Goal: Task Accomplishment & Management: Use online tool/utility

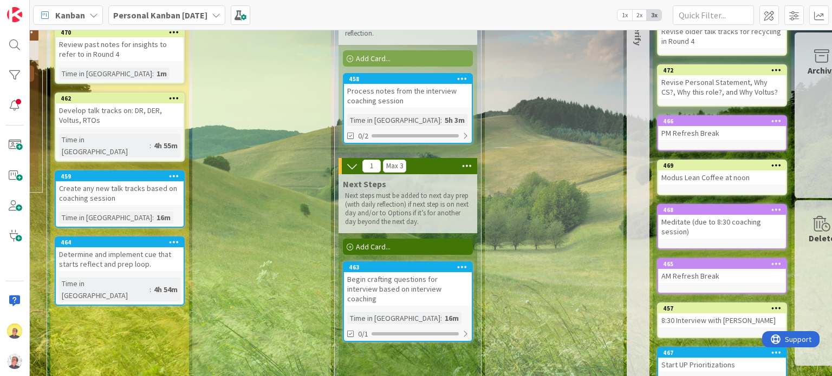
scroll to position [108, 1277]
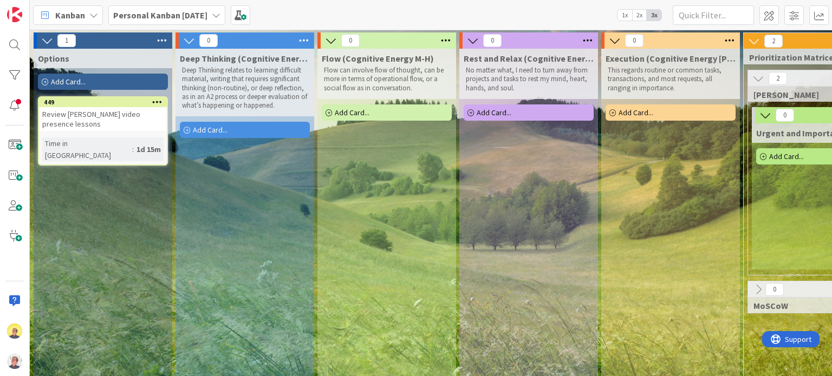
click at [186, 38] on icon at bounding box center [189, 41] width 12 height 12
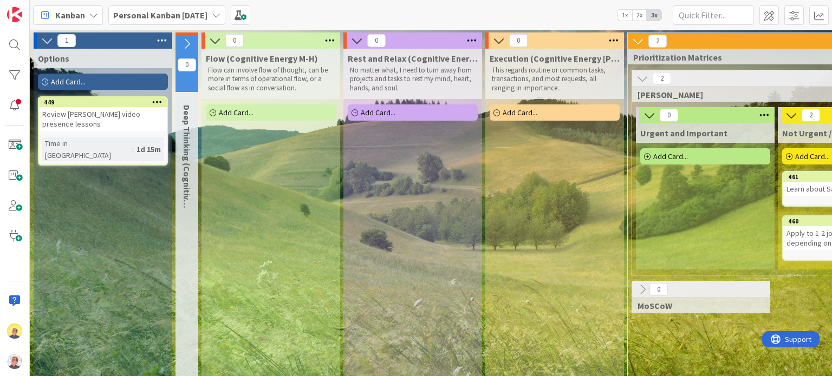
click at [210, 42] on icon at bounding box center [215, 41] width 12 height 12
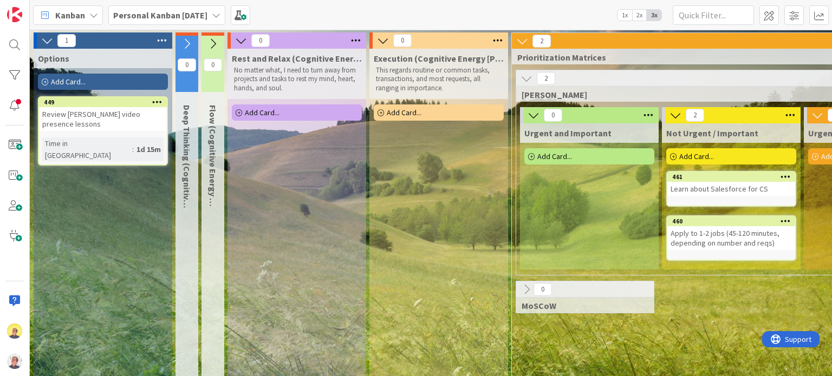
click at [243, 37] on icon at bounding box center [241, 41] width 12 height 12
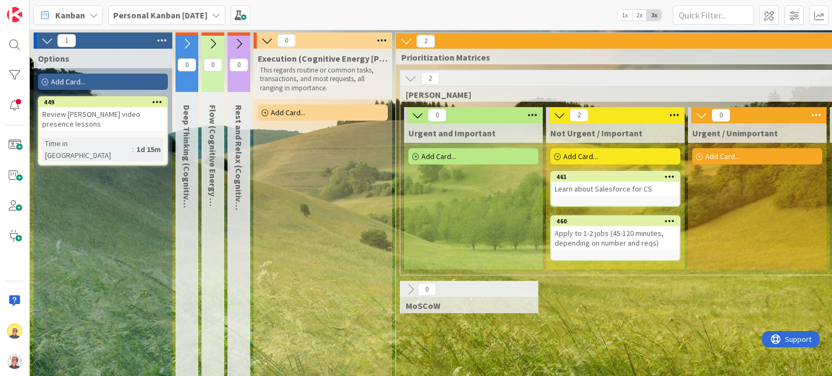
click at [266, 38] on icon at bounding box center [267, 41] width 12 height 12
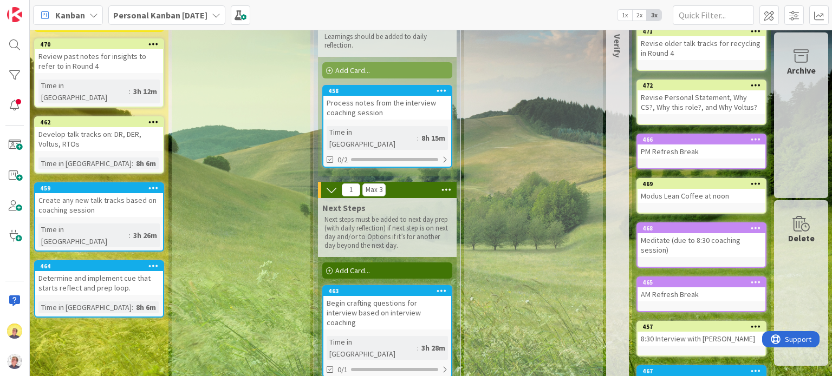
scroll to position [54, 842]
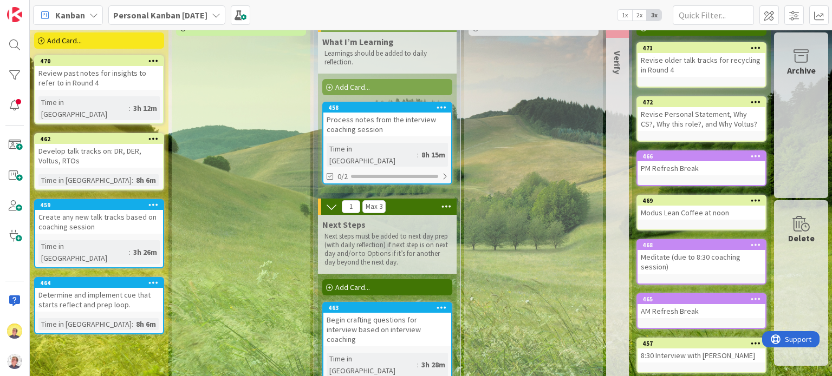
click at [750, 103] on icon at bounding box center [755, 102] width 10 height 8
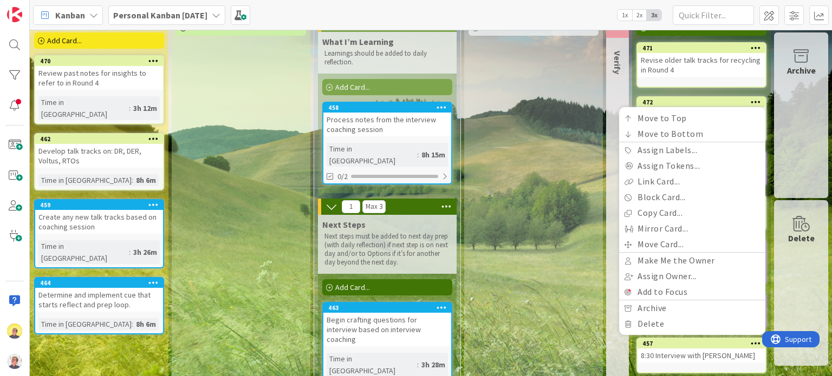
click at [553, 124] on div "PEN Add Card..." at bounding box center [533, 268] width 139 height 547
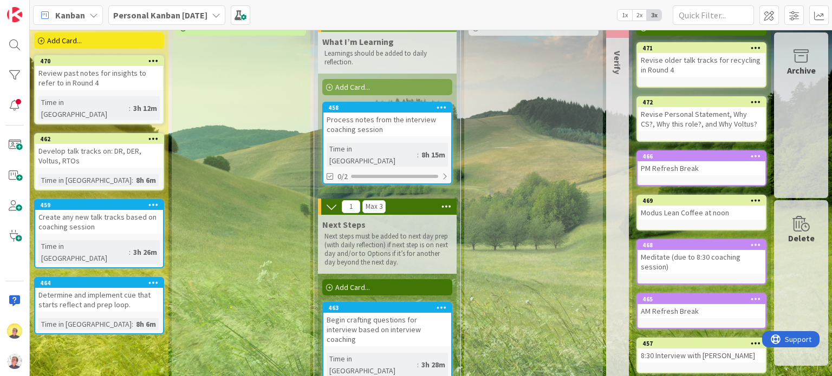
click at [719, 115] on div "Revise Personal Statement, Why CS?, Why this role?, and Why Voltus?" at bounding box center [701, 119] width 128 height 24
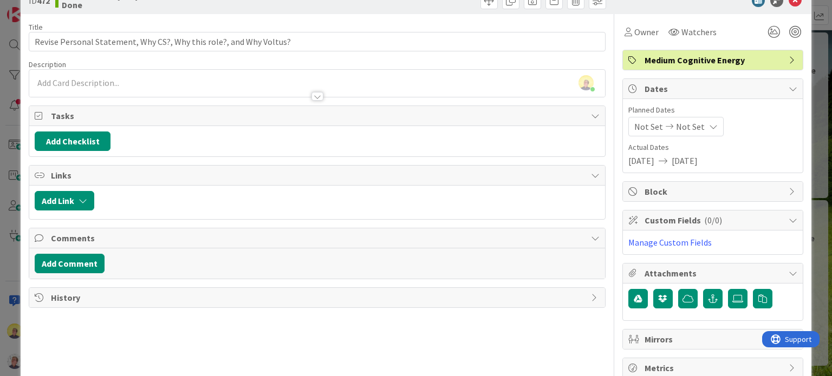
scroll to position [51, 0]
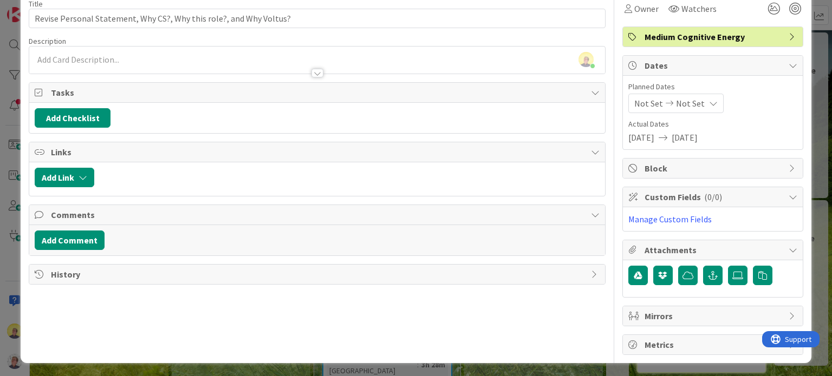
click at [744, 348] on span "Metrics" at bounding box center [713, 344] width 139 height 13
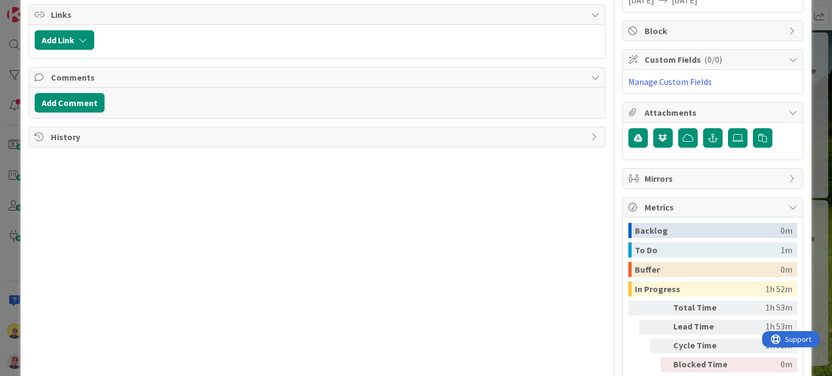
scroll to position [236, 0]
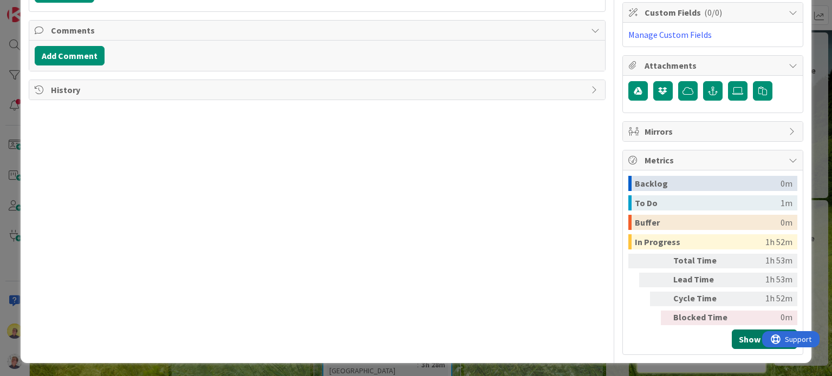
click at [737, 344] on button "Show Details" at bounding box center [764, 339] width 66 height 19
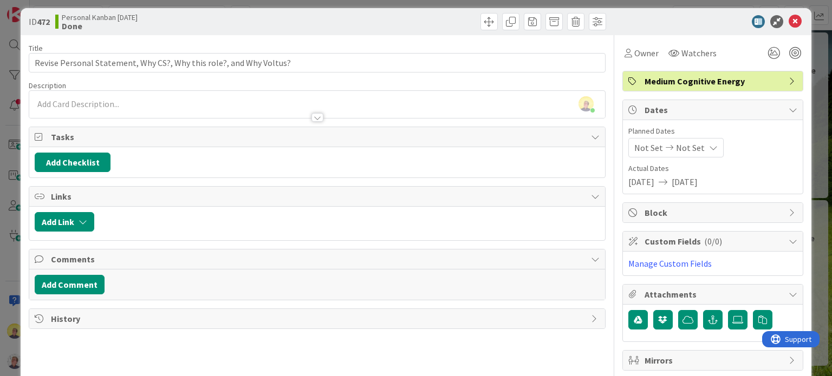
scroll to position [0, 0]
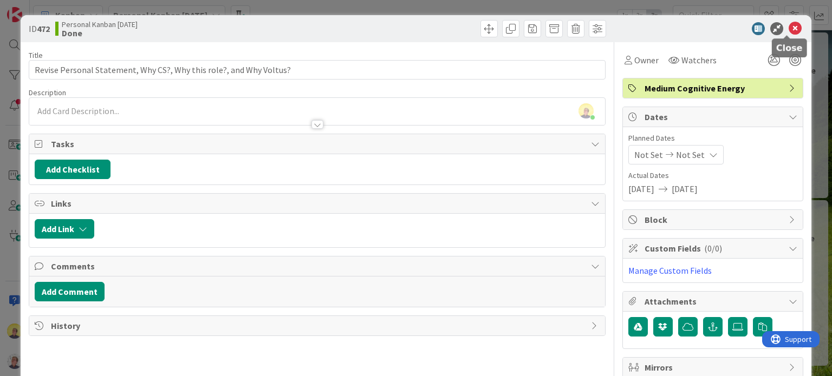
click at [788, 28] on icon at bounding box center [794, 28] width 13 height 13
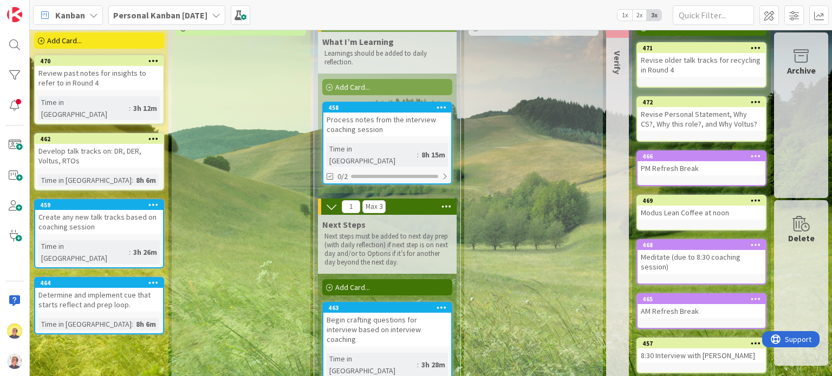
click at [360, 313] on div "Begin crafting questions for interview based on interview coaching" at bounding box center [387, 330] width 128 height 34
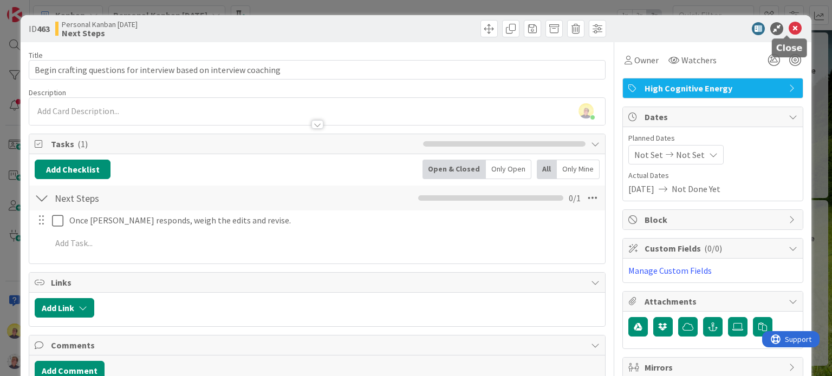
click at [788, 25] on icon at bounding box center [794, 28] width 13 height 13
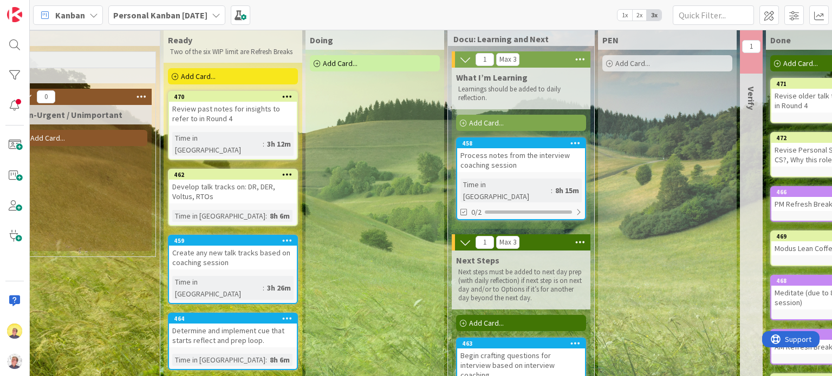
scroll to position [0, 701]
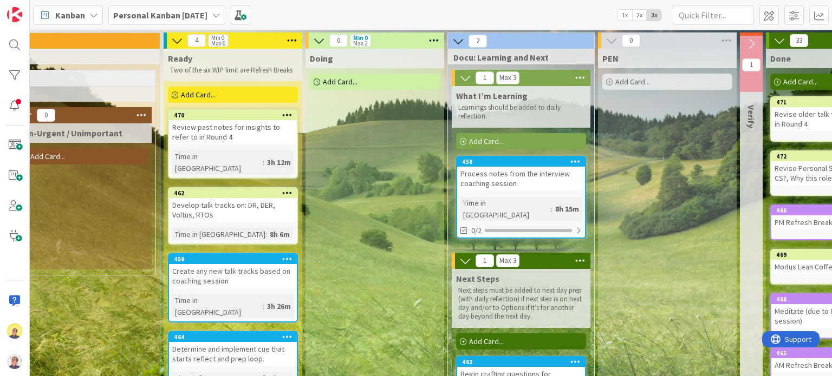
click at [207, 93] on span "Add Card..." at bounding box center [198, 95] width 35 height 10
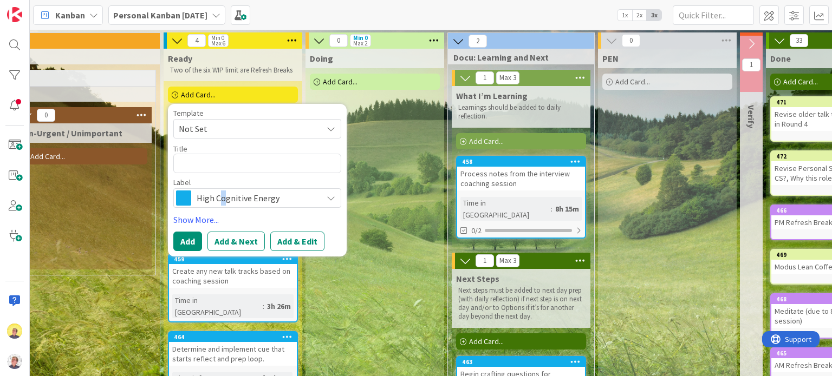
click at [221, 194] on span "High Cognitive Energy" at bounding box center [257, 198] width 120 height 15
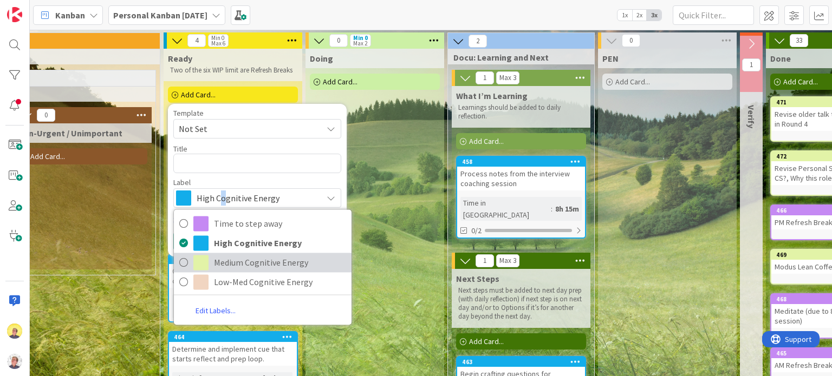
click at [230, 266] on span "Medium Cognitive Energy" at bounding box center [280, 263] width 132 height 16
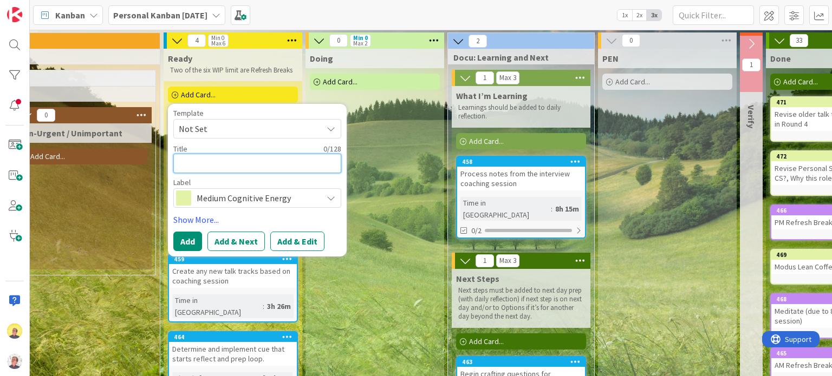
click at [221, 168] on textarea at bounding box center [257, 163] width 168 height 19
click at [201, 166] on textarea at bounding box center [257, 163] width 168 height 19
paste textarea "Consider Olivia’s comments for revisions to strategy, questions, and personal s…"
type textarea "x"
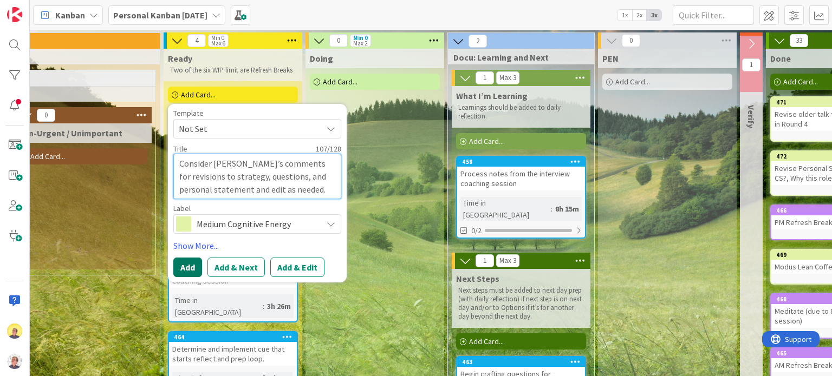
type textarea "Consider Olivia’s comments for revisions to strategy, questions, and personal s…"
click at [185, 264] on button "Add" at bounding box center [187, 267] width 29 height 19
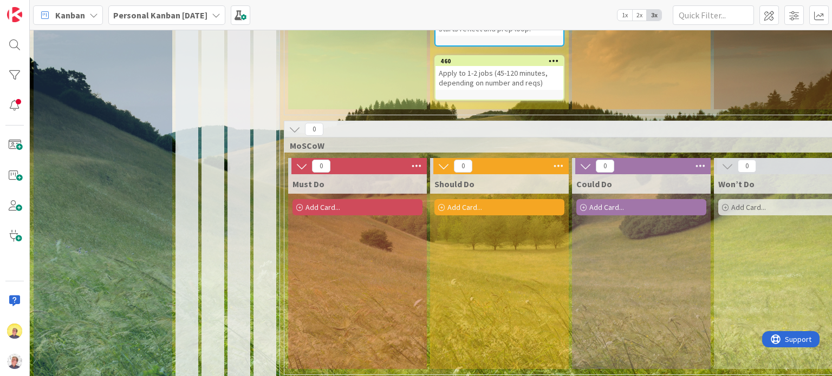
scroll to position [217, 0]
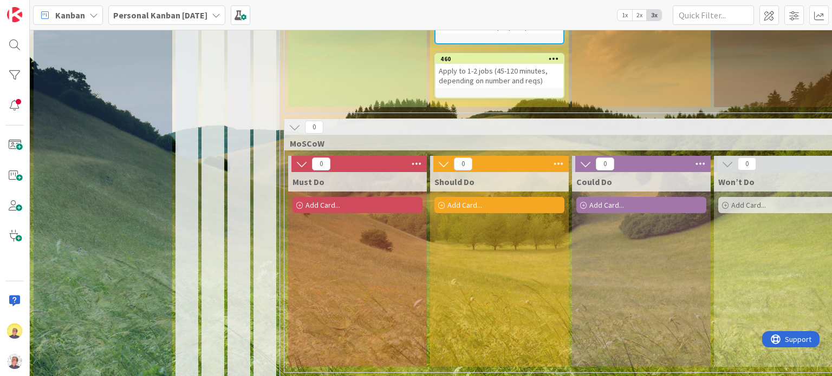
click at [293, 129] on icon at bounding box center [295, 127] width 12 height 12
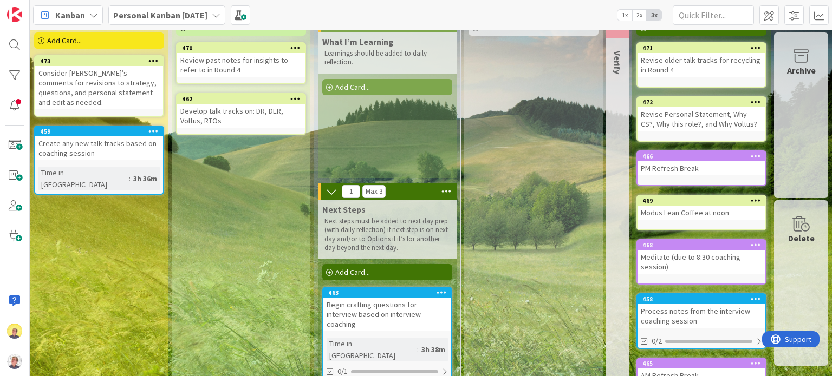
scroll to position [108, 842]
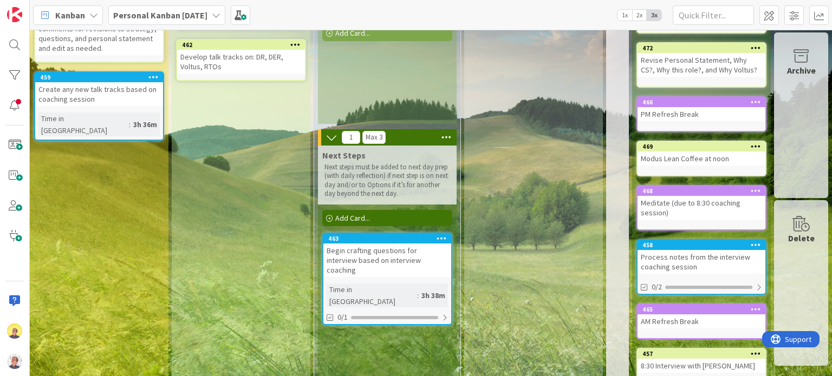
click at [687, 267] on div "Process notes from the interview coaching session" at bounding box center [701, 262] width 128 height 24
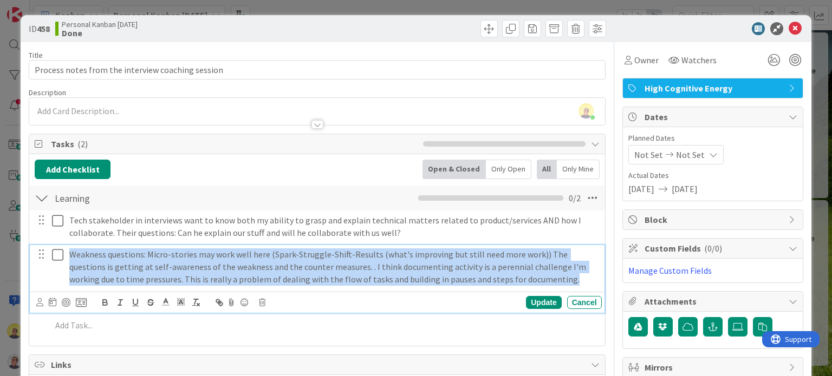
drag, startPoint x: 517, startPoint y: 278, endPoint x: 65, endPoint y: 205, distance: 457.4
click at [65, 205] on div "Learning Checklist Name 8 / 64 Learning 0 / 2 Tech stakeholder in interviews wa…" at bounding box center [316, 263] width 575 height 156
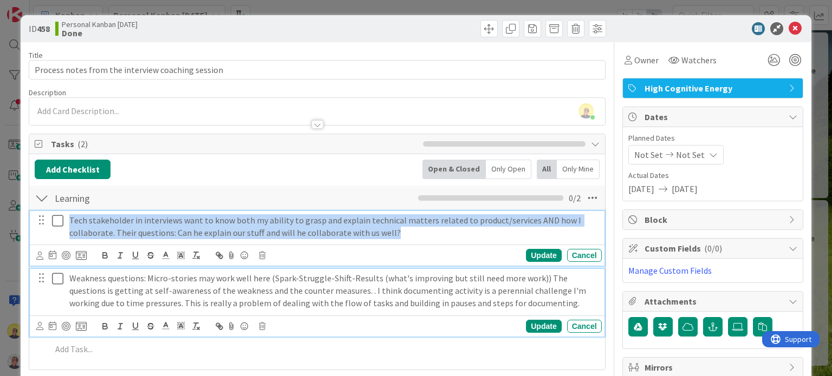
drag, startPoint x: 351, startPoint y: 231, endPoint x: 69, endPoint y: 225, distance: 281.6
click at [69, 225] on p "Tech stakeholder in interviews want to know both my ability to grasp and explai…" at bounding box center [333, 226] width 528 height 24
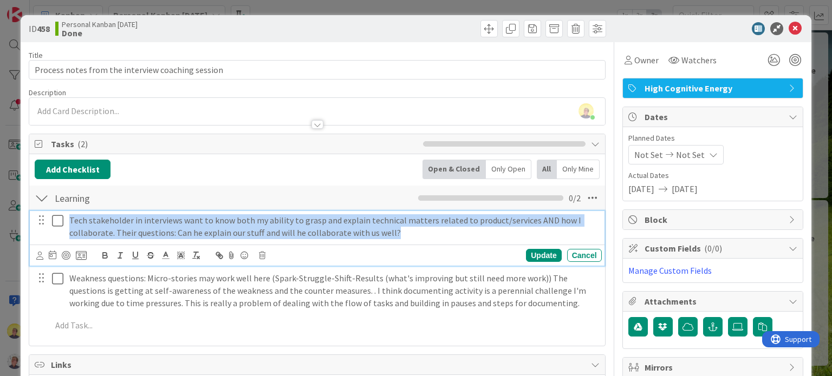
copy p "Tech stakeholder in interviews want to know both my ability to grasp and explai…"
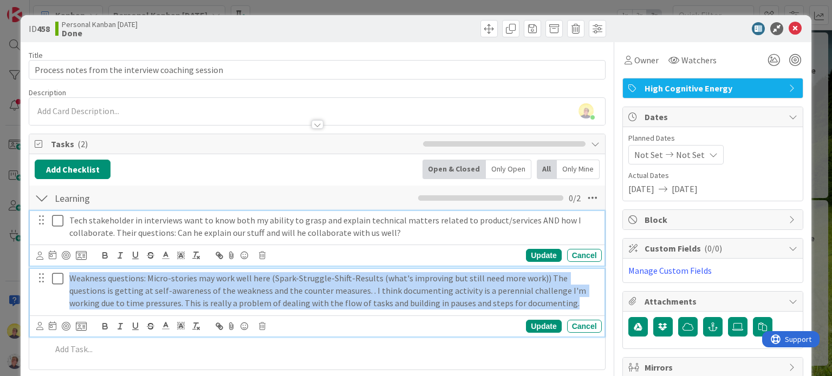
drag, startPoint x: 515, startPoint y: 305, endPoint x: 68, endPoint y: 264, distance: 448.6
click at [68, 264] on div "Tech stakeholder in interviews want to know both my ability to grasp and explai…" at bounding box center [317, 287] width 564 height 153
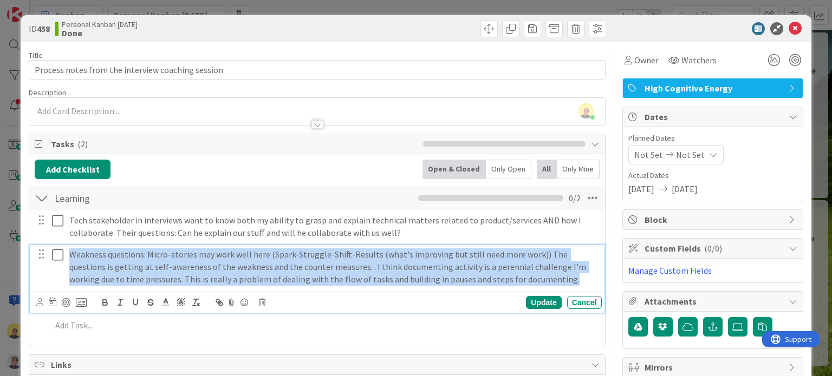
copy p "Weakness questions: Micro-stories may work well here (Spark-Struggle-Shift-Resu…"
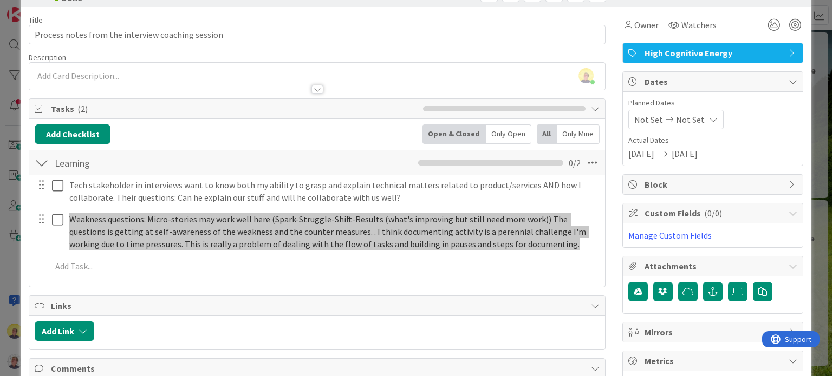
scroll to position [54, 0]
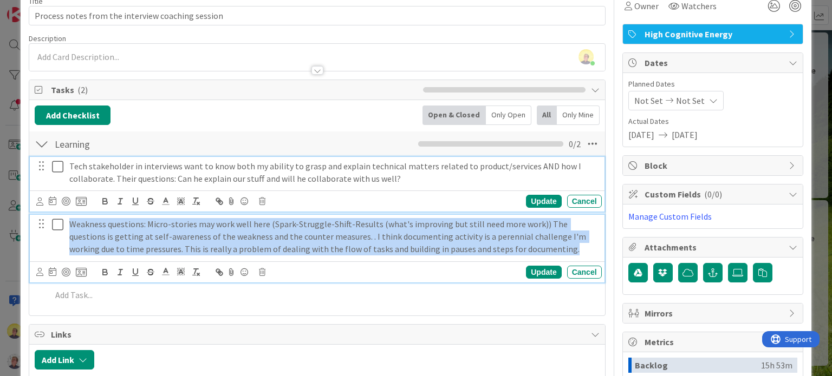
click at [58, 167] on div "Tech stakeholder in interviews want to know both my ability to grasp and explai…" at bounding box center [317, 184] width 574 height 55
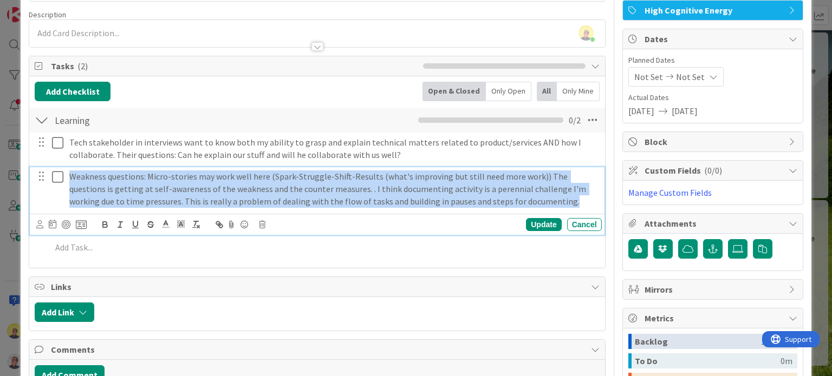
click at [61, 194] on div at bounding box center [49, 188] width 30 height 43
click at [59, 178] on icon at bounding box center [57, 177] width 11 height 13
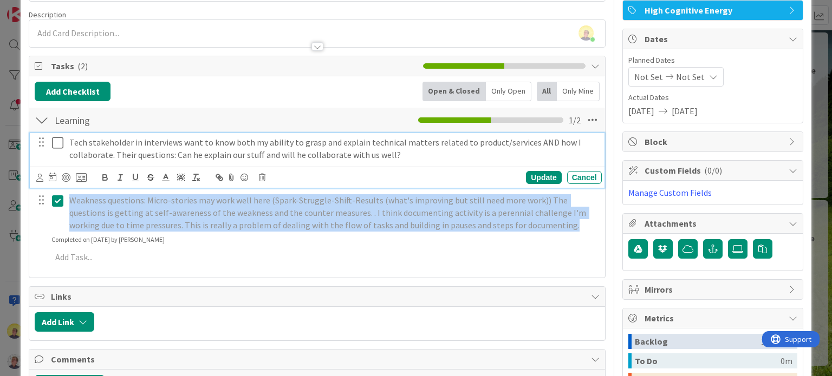
click at [57, 140] on icon at bounding box center [57, 142] width 11 height 13
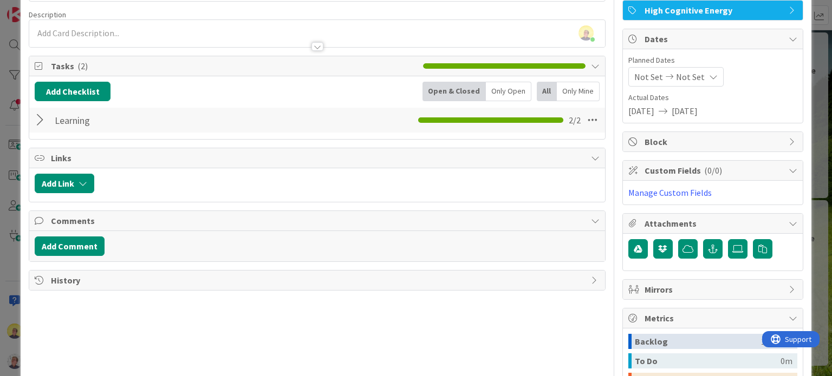
click at [40, 123] on div at bounding box center [42, 119] width 14 height 19
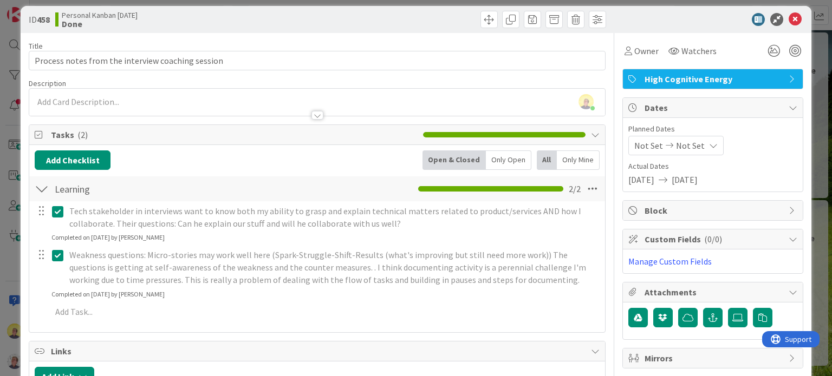
scroll to position [0, 0]
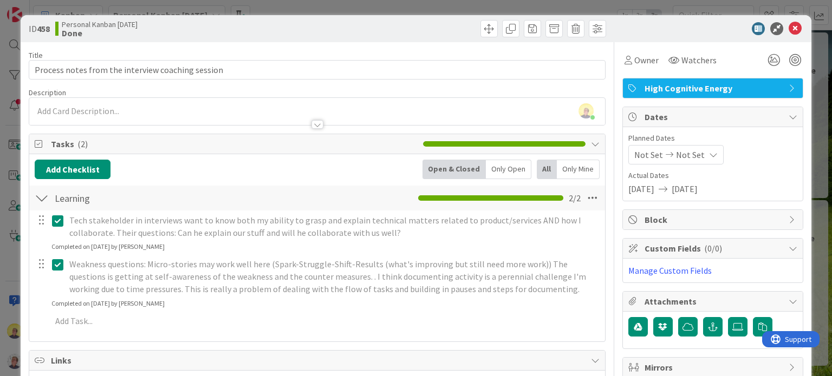
click at [57, 220] on icon at bounding box center [57, 220] width 11 height 13
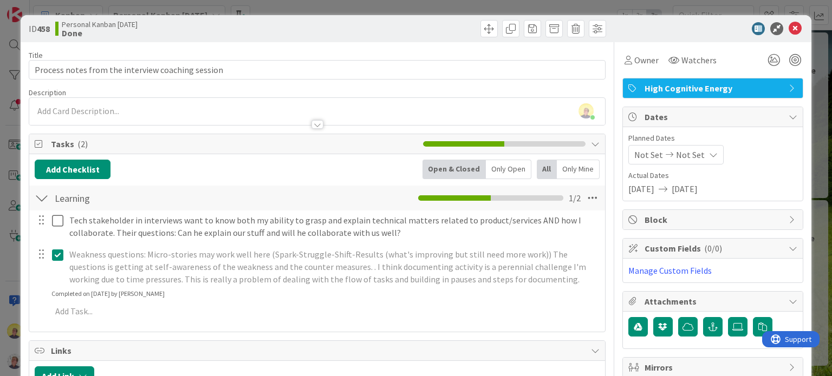
click at [57, 276] on div at bounding box center [49, 266] width 30 height 43
click at [58, 257] on icon at bounding box center [57, 255] width 11 height 13
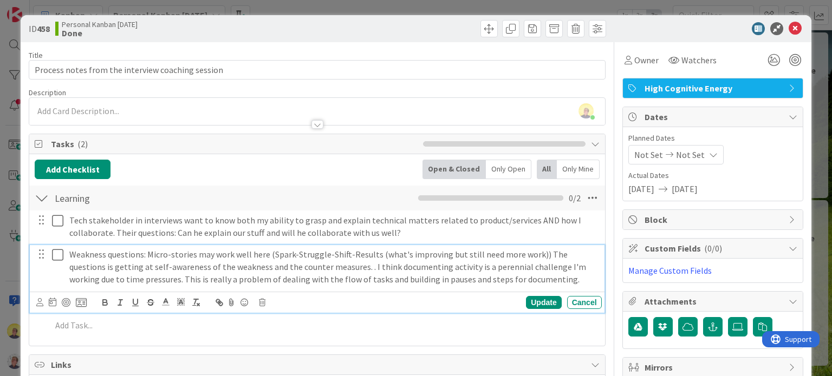
click at [58, 256] on icon at bounding box center [57, 255] width 11 height 13
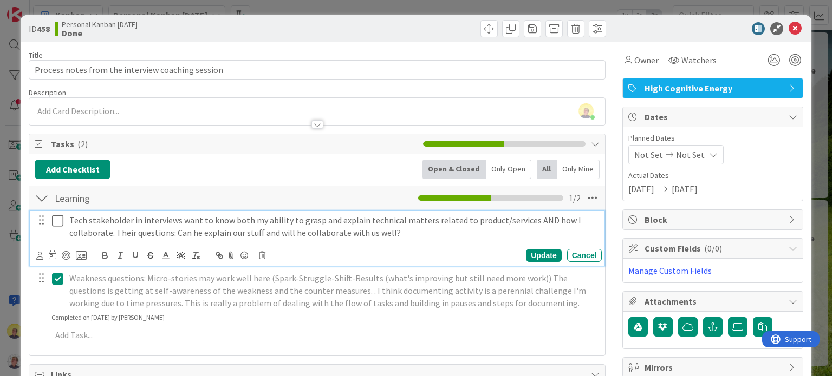
click at [58, 224] on icon at bounding box center [57, 220] width 11 height 13
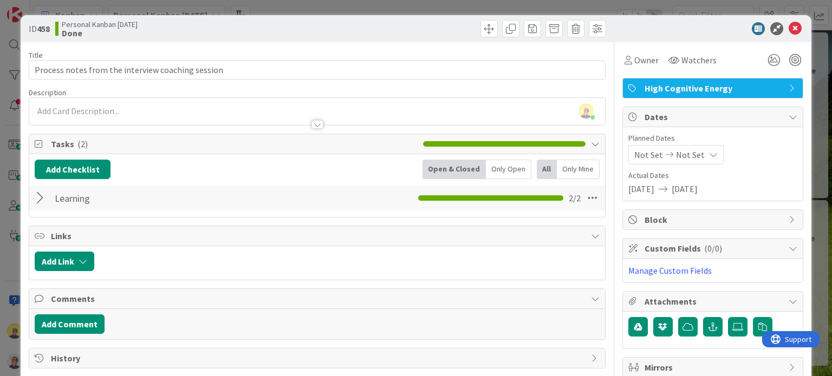
click at [39, 199] on div at bounding box center [42, 197] width 14 height 19
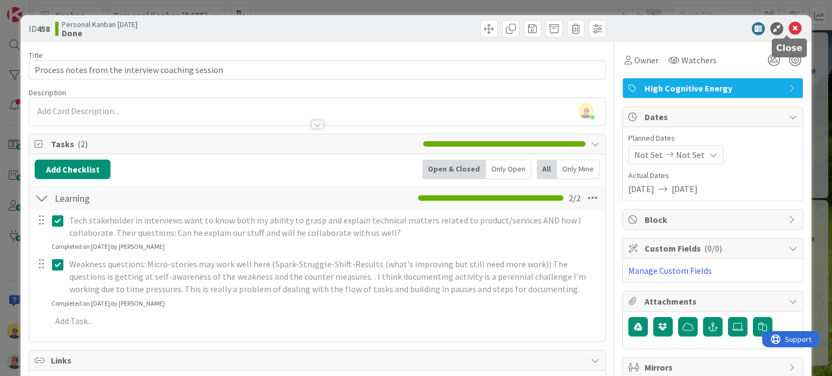
click at [788, 29] on icon at bounding box center [794, 28] width 13 height 13
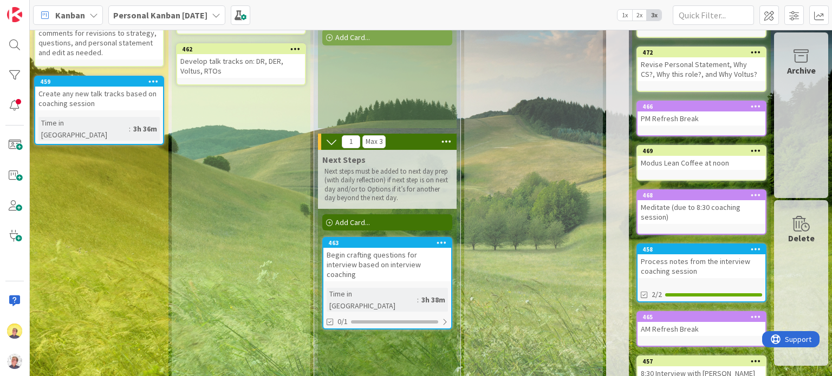
scroll to position [108, 842]
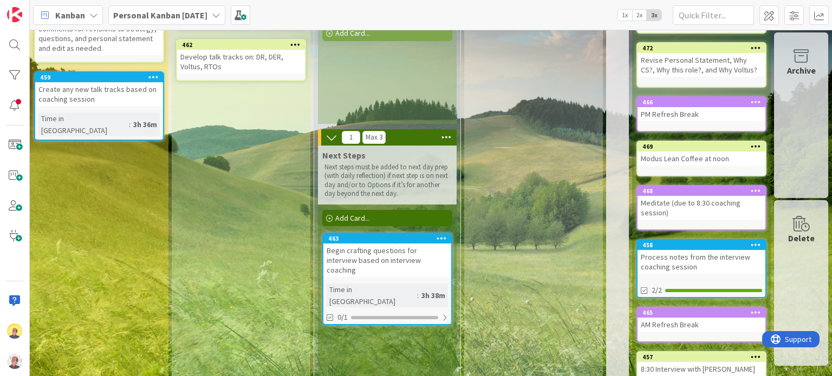
click at [410, 259] on div "Begin crafting questions for interview based on interview coaching" at bounding box center [387, 261] width 128 height 34
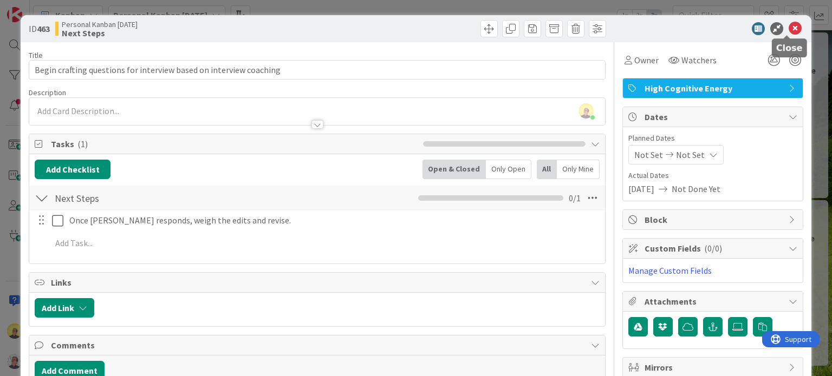
click at [788, 30] on icon at bounding box center [794, 28] width 13 height 13
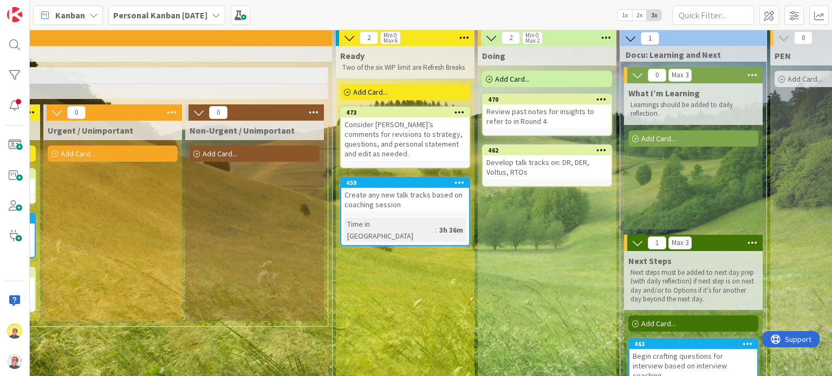
scroll to position [0, 528]
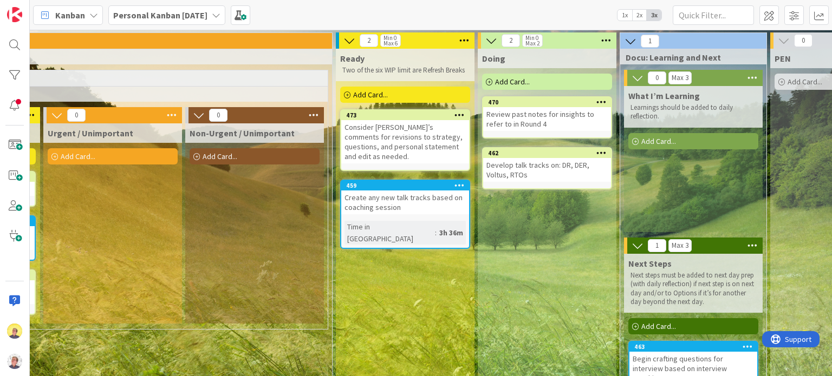
click at [427, 98] on div "Add Card..." at bounding box center [405, 95] width 130 height 16
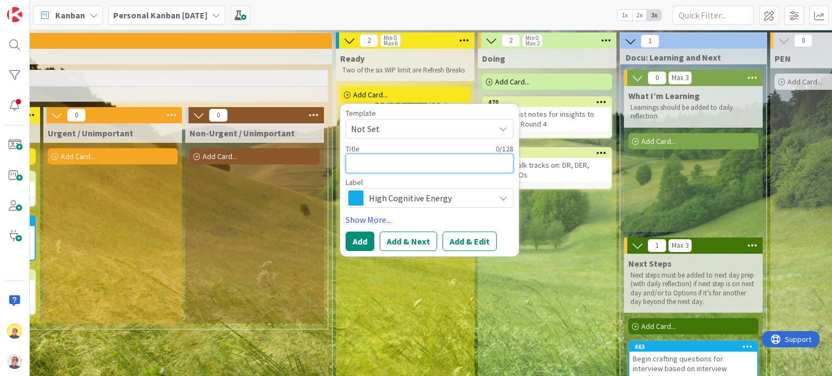
type textarea "x"
type textarea "W"
type textarea "x"
type textarea "Wo"
type textarea "x"
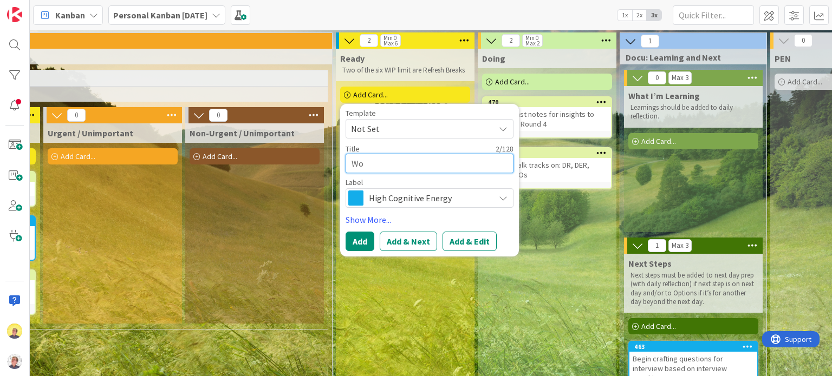
type textarea "Wor"
type textarea "x"
type textarea "Work"
type textarea "x"
type textarea "Work"
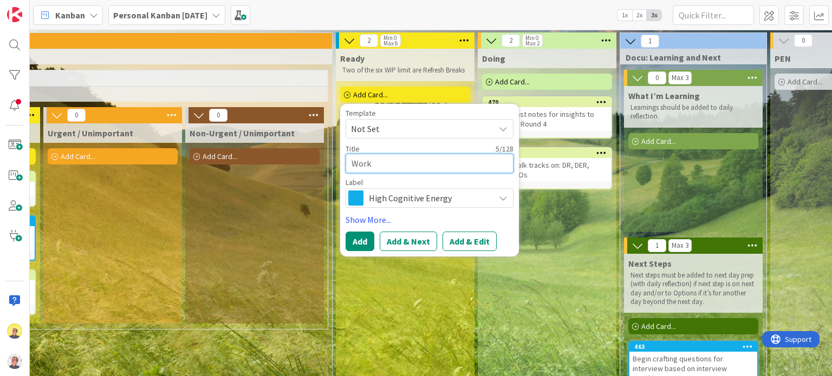
type textarea "x"
type textarea "Work o"
type textarea "x"
type textarea "Work on"
type textarea "x"
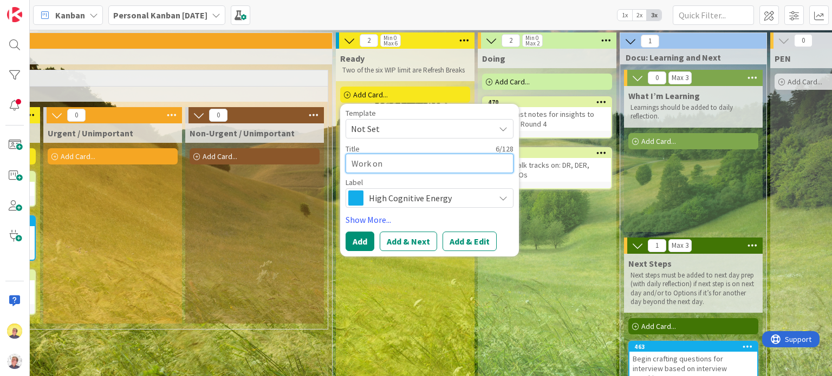
type textarea "Work on"
type textarea "x"
type textarea "Work on t"
type textarea "x"
type textarea "Work on th"
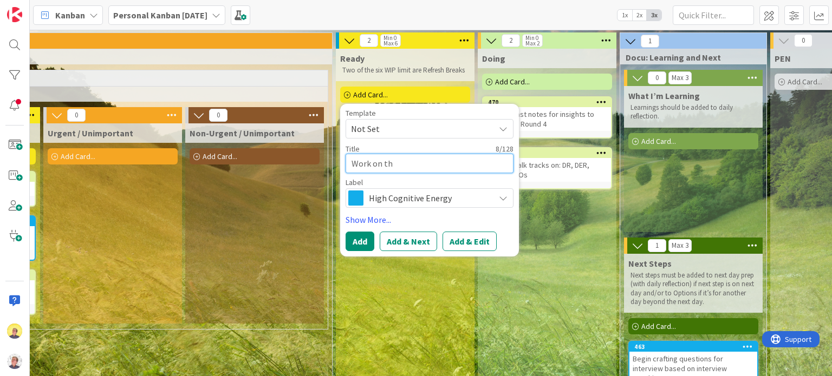
type textarea "x"
type textarea "Work on the"
type textarea "x"
type textarea "Work on the"
type textarea "x"
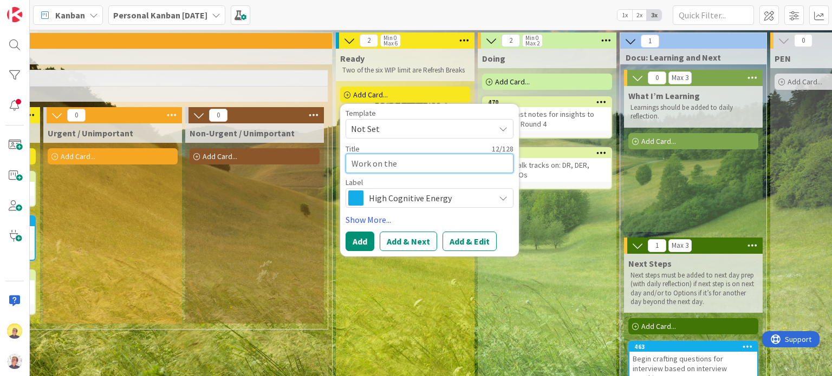
type textarea "Work on the w"
type textarea "x"
type textarea "Work on the we"
type textarea "x"
type textarea "Work on the w"
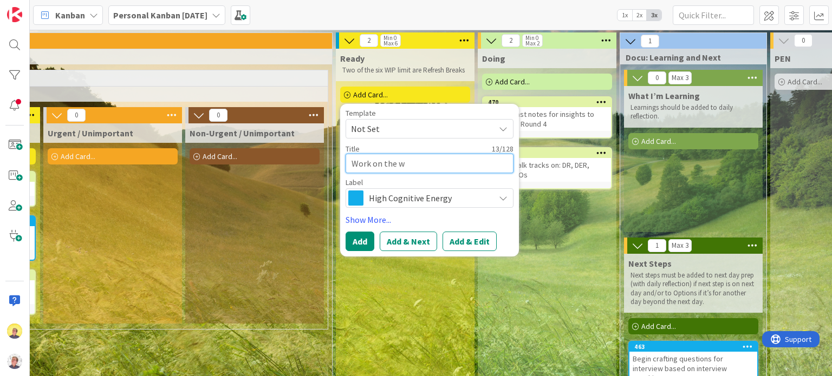
type textarea "x"
type textarea "Work on the"
type textarea "x"
type textarea "Work on the s"
type textarea "x"
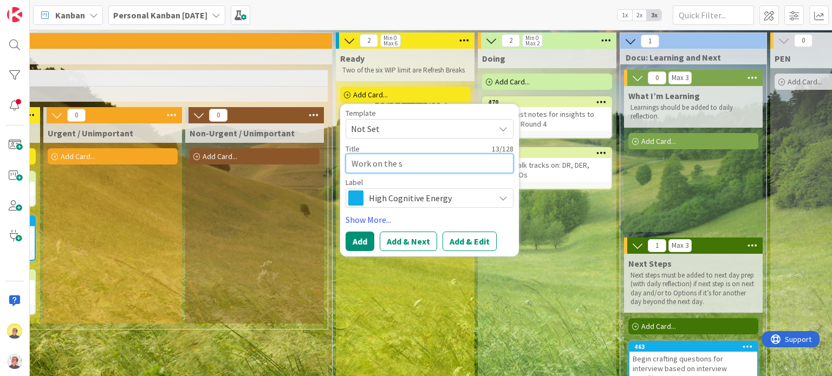
type textarea "Work on the st"
type textarea "x"
type textarea "Work on the str"
type textarea "x"
type textarea "Work on the stre"
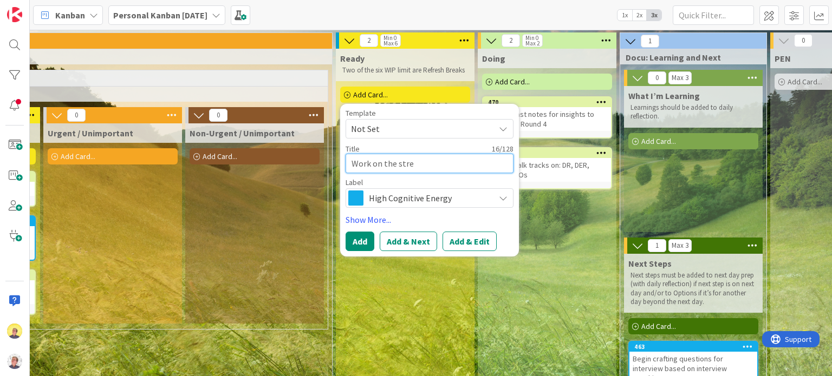
type textarea "x"
type textarea "Work on the strea"
type textarea "x"
type textarea "Work on the stre"
type textarea "x"
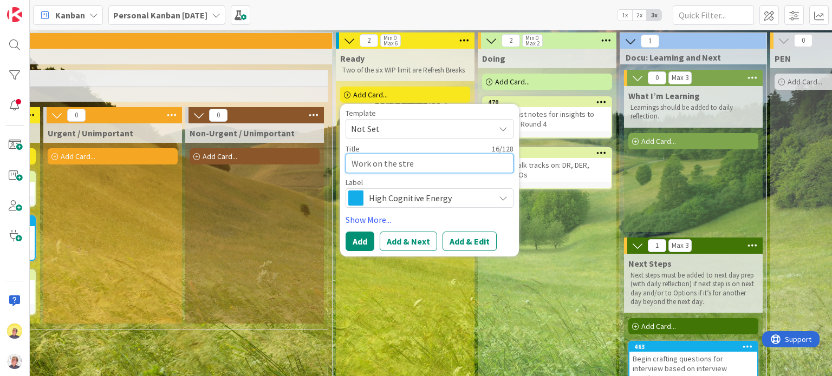
type textarea "Work on the str"
type textarea "x"
type textarea "Work on the st"
type textarea "x"
type textarea "Work on the s"
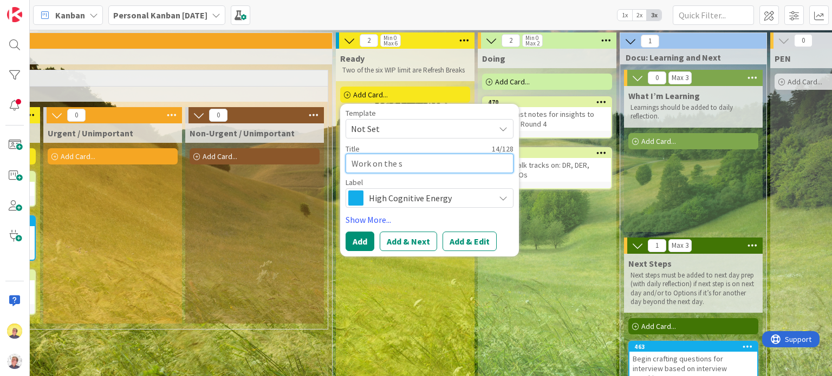
type textarea "x"
type textarea "Work on the"
type textarea "x"
type textarea "Work on the w"
type textarea "x"
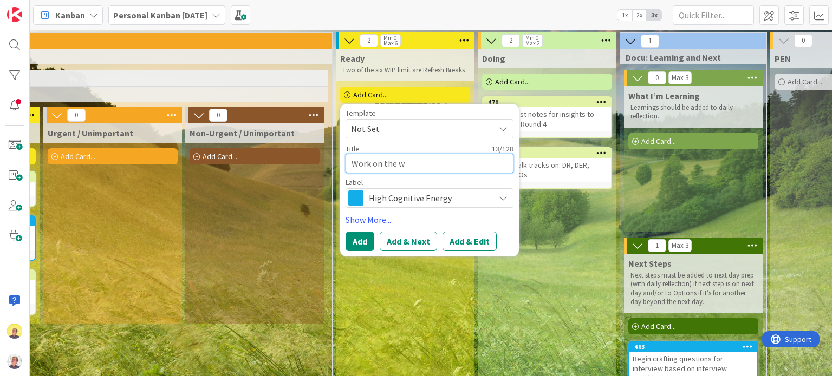
type textarea "Work on the we"
type textarea "x"
type textarea "Work on the wea"
type textarea "x"
type textarea "Work on the weak"
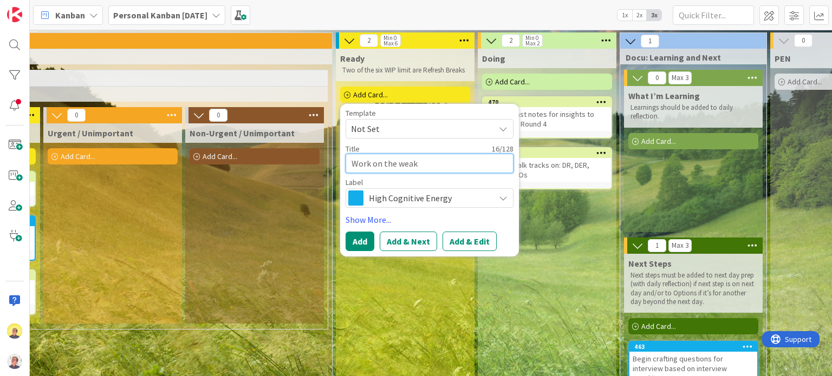
type textarea "x"
type textarea "Work on the weakn"
type textarea "x"
type textarea "Work on the weakne"
type textarea "x"
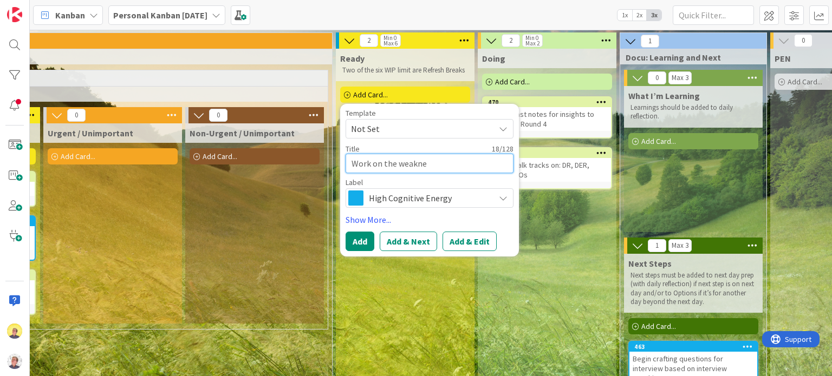
type textarea "Work on the weaknes"
type textarea "x"
type textarea "Work on the weakness"
type textarea "x"
type textarea "Work on the weaknesse"
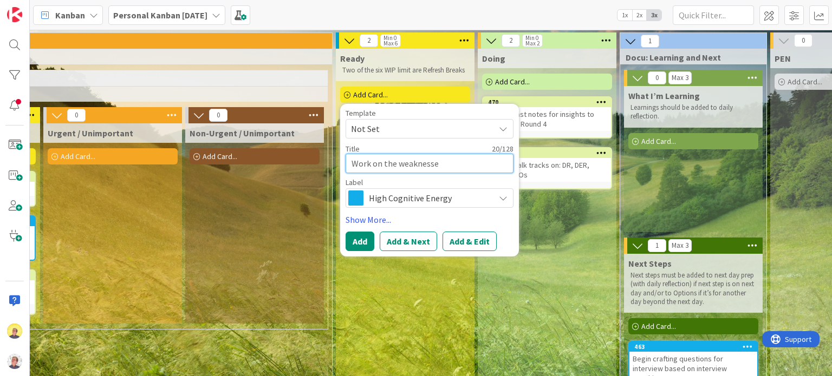
type textarea "x"
type textarea "Work on the weaknesses"
type textarea "x"
type textarea "Work on the weaknesses"
type textarea "x"
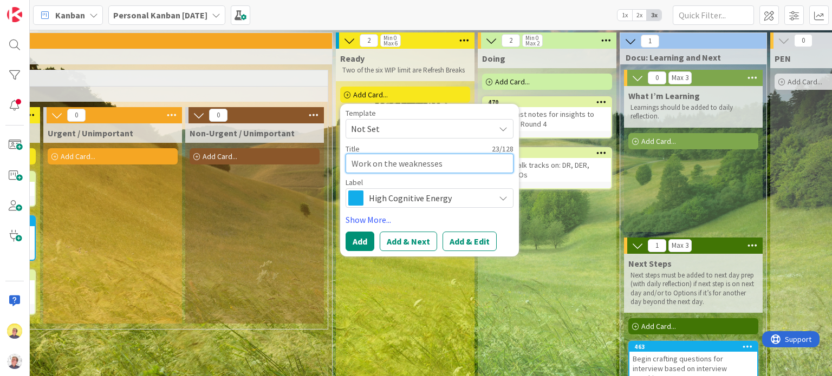
type textarea "Work on the weaknesses q"
type textarea "x"
type textarea "Work on the weaknesses qu"
type textarea "x"
type textarea "Work on the weaknesses que"
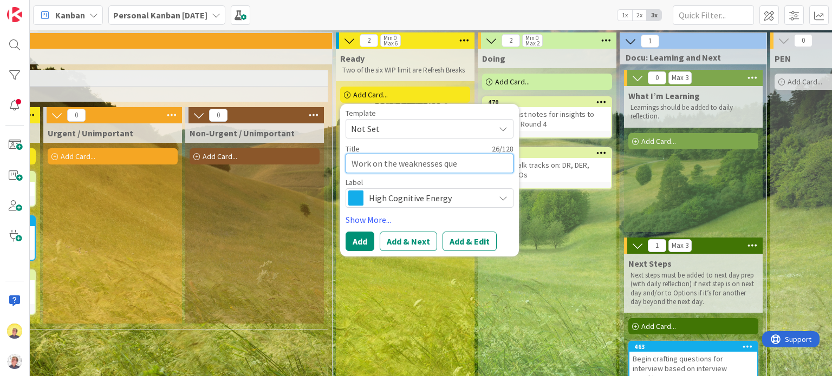
type textarea "x"
type textarea "Work on the weaknesses ques"
type textarea "x"
type textarea "Work on the weaknesses quest"
type textarea "x"
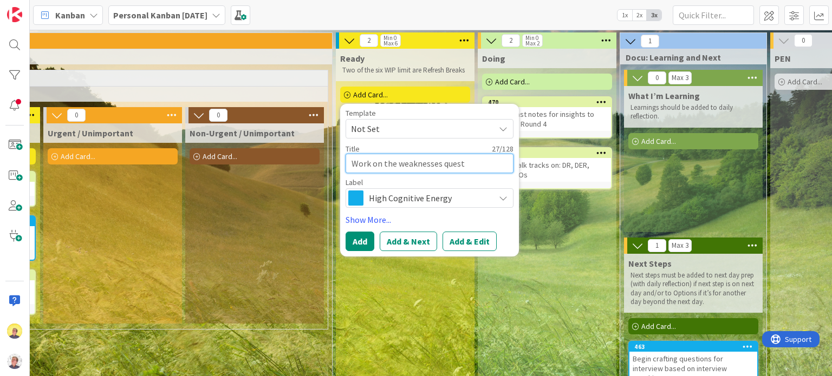
type textarea "Work on the weaknesses questi"
type textarea "x"
type textarea "Work on the weaknesses questio"
type textarea "x"
type textarea "Work on the weaknesses question"
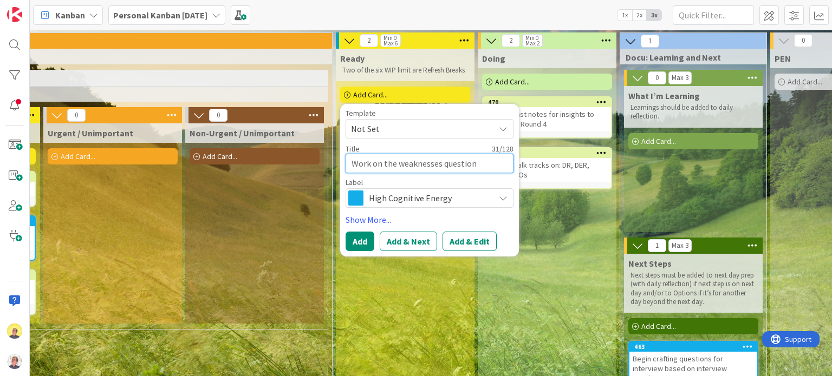
type textarea "x"
type textarea "Work on the weaknesses question"
type textarea "x"
type textarea "Work on the weaknesses question r"
type textarea "x"
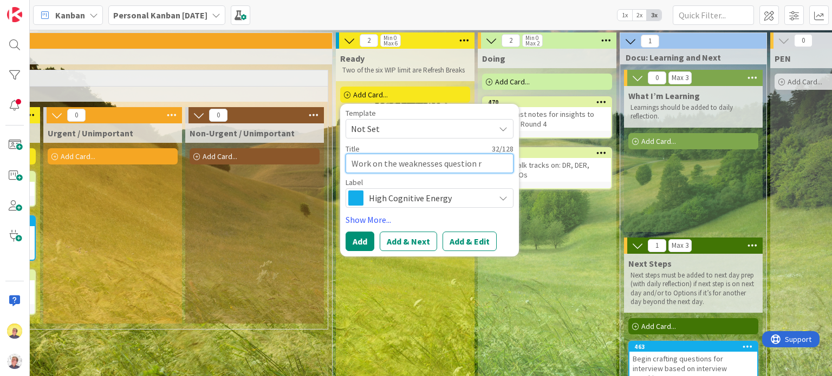
type textarea "Work on the weaknesses question re"
type textarea "x"
type textarea "Work on the weaknesses question res"
type textarea "x"
type textarea "Work on the weaknesses question resp"
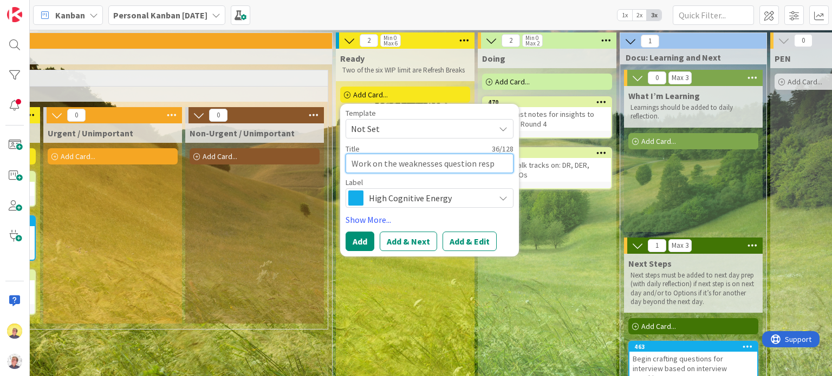
type textarea "x"
type textarea "Work on the weaknesses question respo"
type textarea "x"
type textarea "Work on the weaknesses question respon"
type textarea "x"
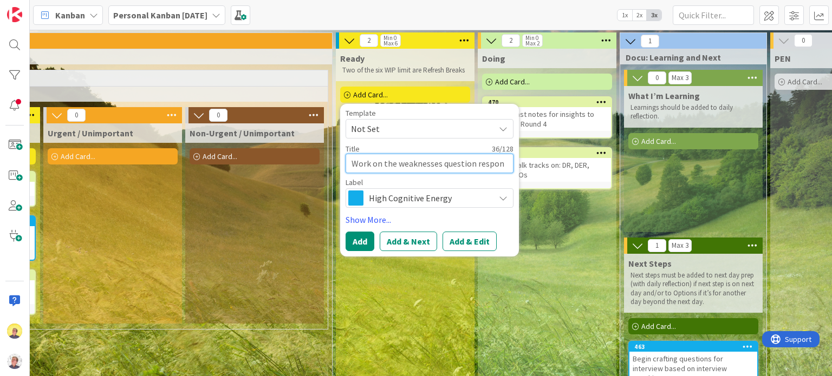
type textarea "Work on the weaknesses question respons"
type textarea "x"
type textarea "Work on the weaknesses question response"
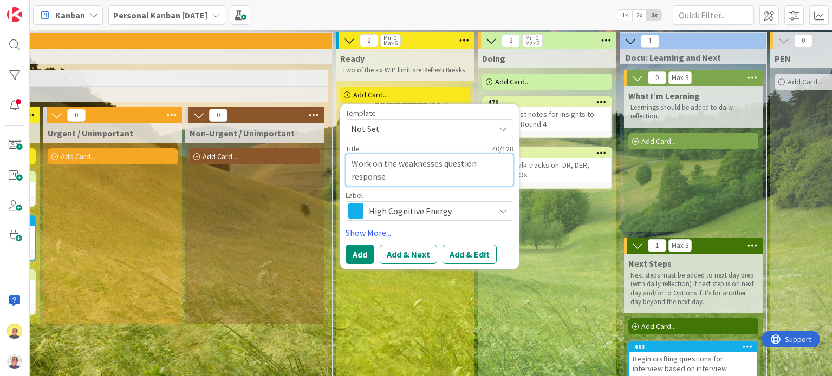
type textarea "x"
type textarea "Work on the weaknesses question response."
type textarea "x"
type textarea "Work on the weaknesses question response."
type textarea "x"
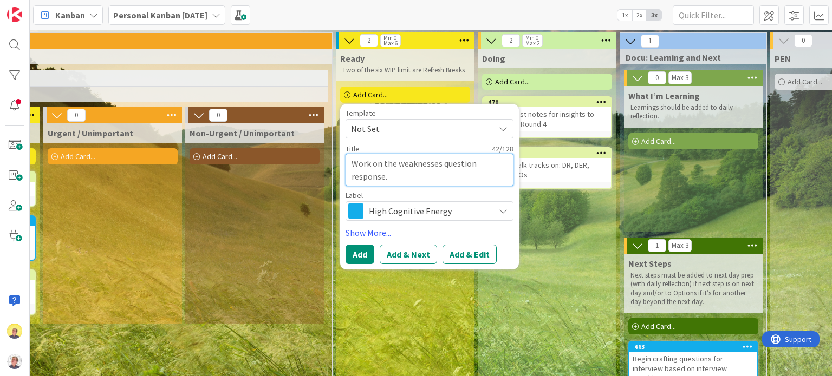
type textarea "Work on the weaknesses question response. A"
type textarea "x"
type textarea "Work on the weaknesses question response. Al"
type textarea "x"
type textarea "Work on the weaknesses question response. Als"
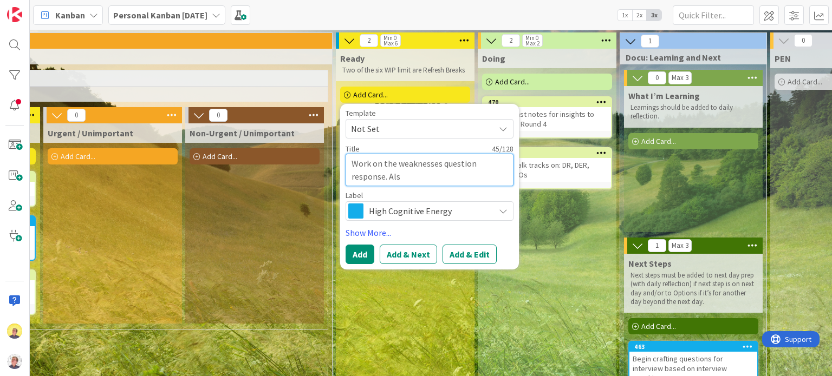
type textarea "x"
type textarea "Work on the weaknesses question response. Also"
type textarea "x"
type textarea "Work on the weaknesses question response. Also"
type textarea "x"
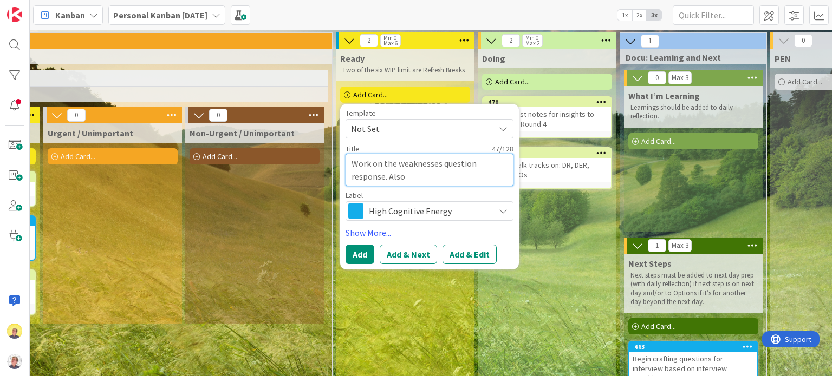
type textarea "Work on the weaknesses question response. Also a"
type textarea "x"
type textarea "Work on the weaknesses question response. Also"
type textarea "x"
type textarea "Work on the weaknesses question response. Also"
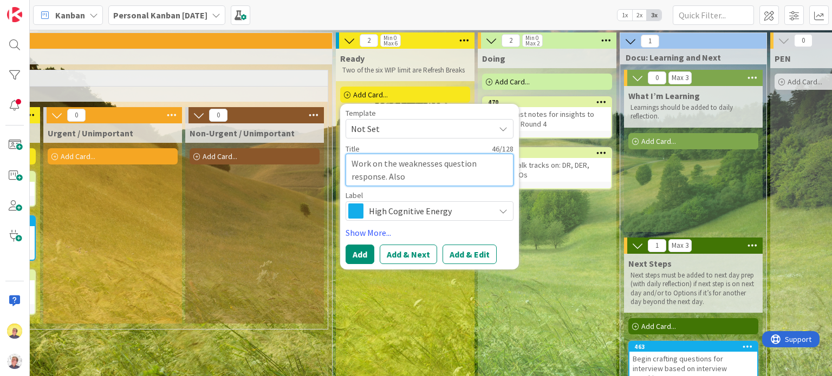
type textarea "x"
type textarea "Work on the weaknesses question response. Also,"
type textarea "x"
type textarea "Work on the weaknesses question response. Also,"
type textarea "x"
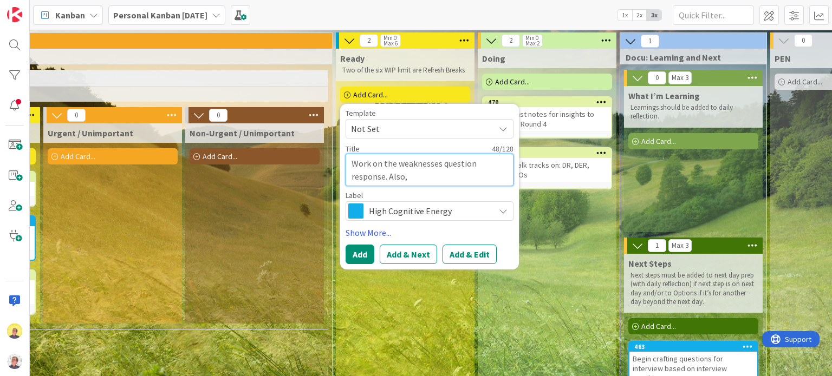
type textarea "Work on the weaknesses question response. Also, a"
type textarea "x"
type textarea "Work on the weaknesses question response. Also, a"
type textarea "x"
type textarea "Work on the weaknesses question response. Also, a t"
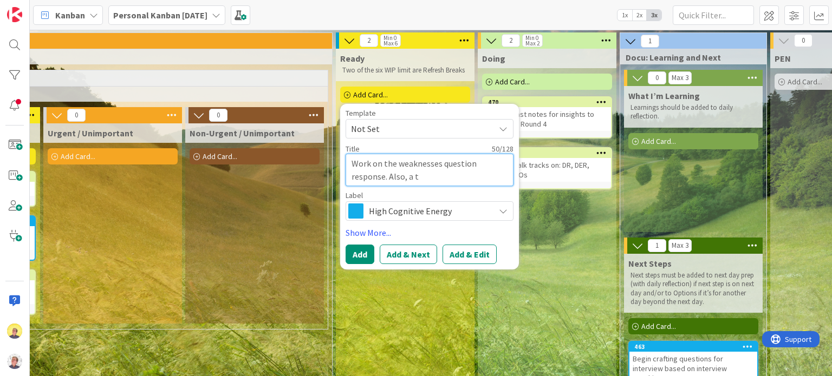
type textarea "x"
type textarea "Work on the weaknesses question response. Also, a ti"
type textarea "x"
type textarea "Work on the weaknesses question response. Also, a tim"
type textarea "x"
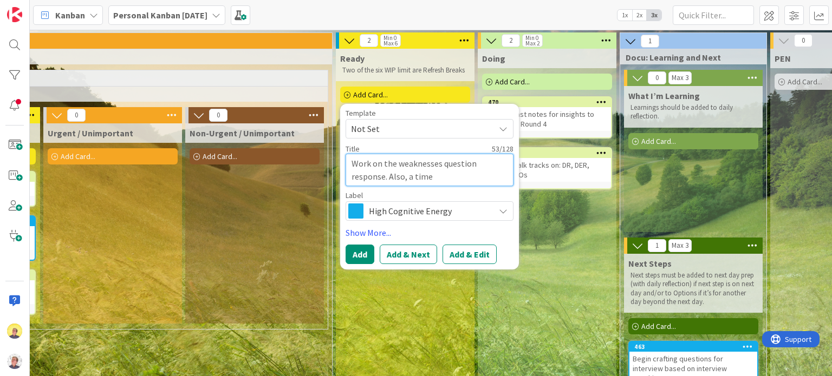
type textarea "Work on the weaknesses question response. Also, a time"
type textarea "x"
type textarea "Work on the weaknesses question response. Also, a time y"
type textarea "x"
type textarea "Work on the weaknesses question response. Also, a time yo"
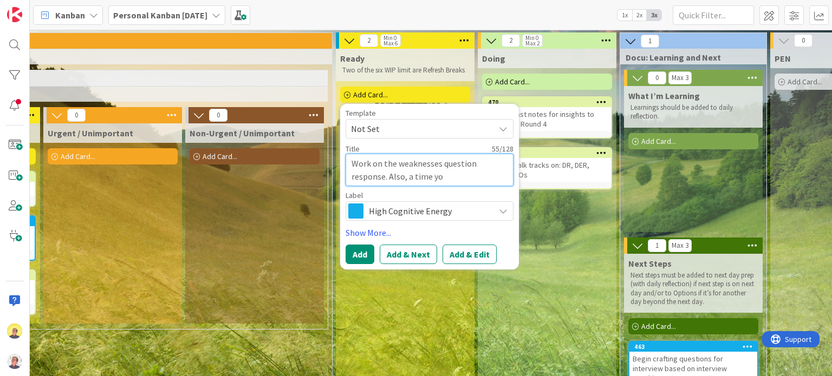
type textarea "x"
type textarea "Work on the weaknesses question response. Also, a time you"
type textarea "x"
type textarea "Work on the weaknesses question response. Also, a time you"
type textarea "x"
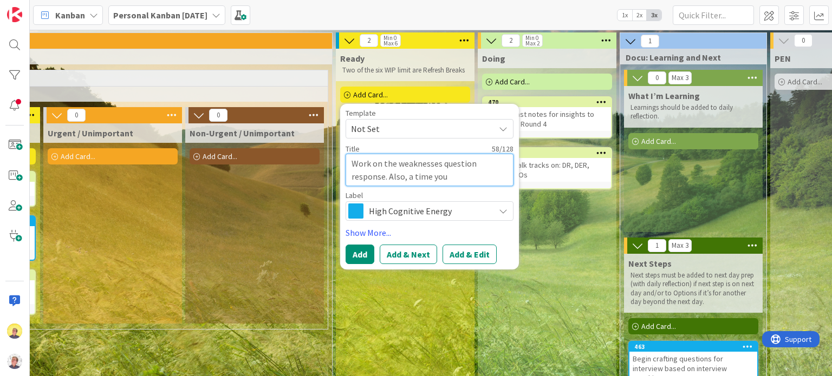
type textarea "Work on the weaknesses question response. Also, a time you f"
type textarea "x"
type textarea "Work on the weaknesses question response. Also, a time you fa"
type textarea "x"
type textarea "Work on the weaknesses question response. Also, a time you fai"
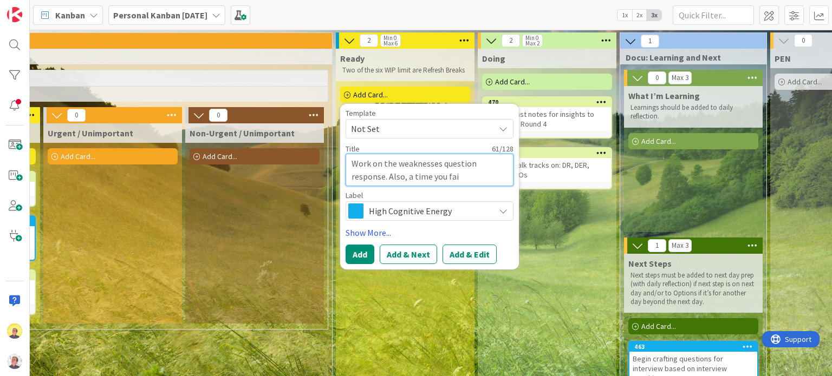
type textarea "x"
type textarea "Work on the weaknesses question response. Also, a time you fail"
type textarea "x"
type textarea "Work on the weaknesses question response. Also, a time you faile"
type textarea "x"
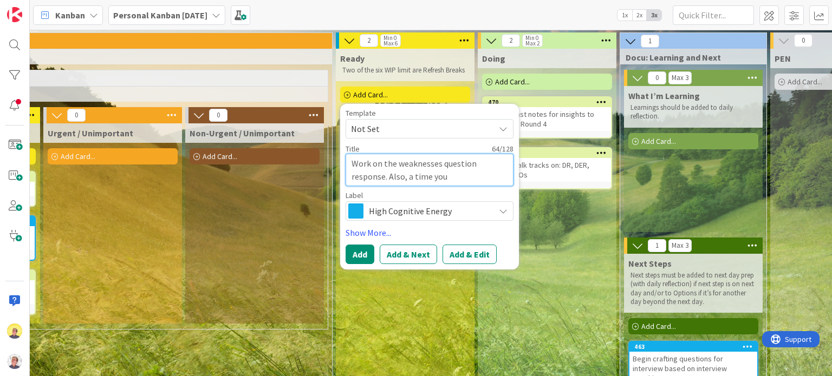
type textarea "Work on the weaknesses question response. Also, a time you failed"
type textarea "x"
type textarea "Work on the weaknesses question response. Also, a time you failed"
type textarea "x"
type textarea "Work on the weaknesses question response. Also, a time you failed p"
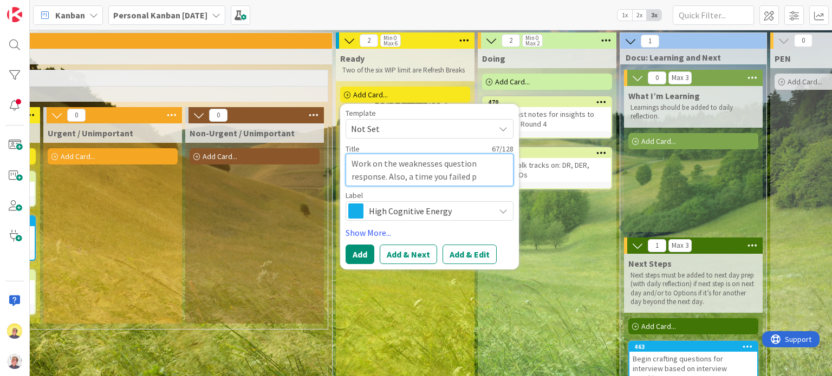
type textarea "x"
type textarea "Work on the weaknesses question response. Also, a time you failed pr"
type textarea "x"
type textarea "Work on the weaknesses question response. Also, a time you failed pro"
type textarea "x"
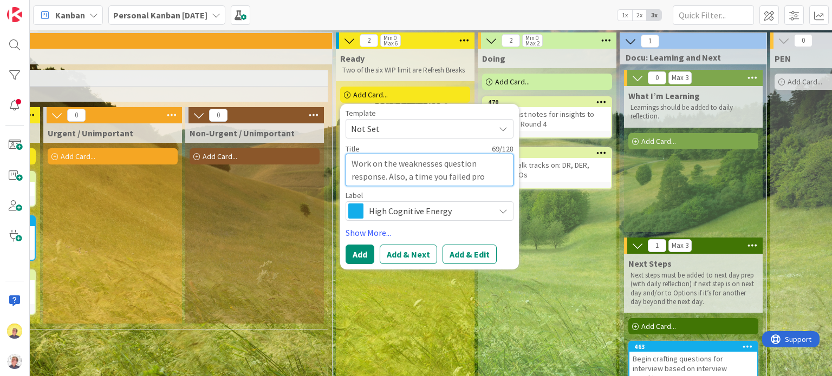
type textarea "Work on the weaknesses question response. Also, a time you failed prop"
type textarea "x"
type textarea "Work on the weaknesses question response. Also, a time you failed pro"
type textarea "x"
type textarea "Work on the weaknesses question response. Also, a time you failed prom"
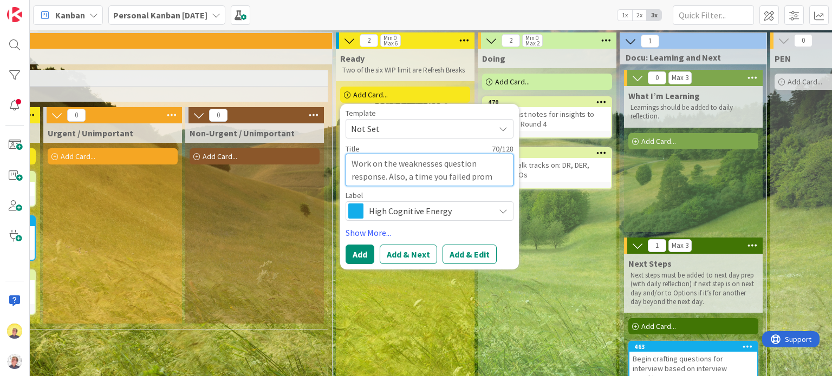
type textarea "x"
type textarea "Work on the weaknesses question response. Also, a time you failed promp"
type textarea "x"
type textarea "Work on the weaknesses question response. Also, a time you failed prompt"
type textarea "x"
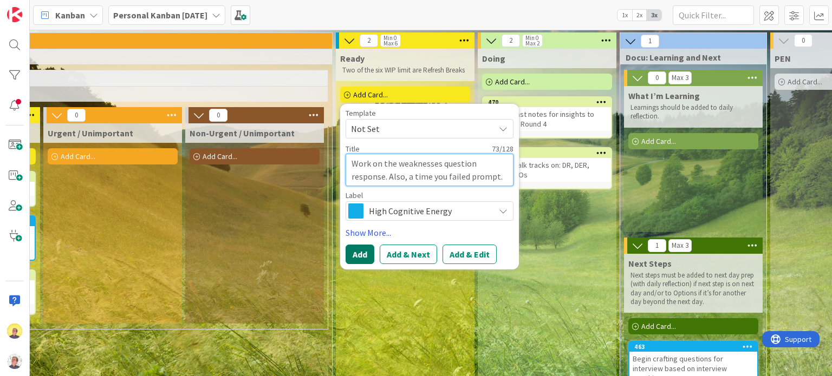
type textarea "Work on the weaknesses question response. Also, a time you failed prompt."
click at [365, 251] on button "Add" at bounding box center [359, 254] width 29 height 19
